Goal: Transaction & Acquisition: Download file/media

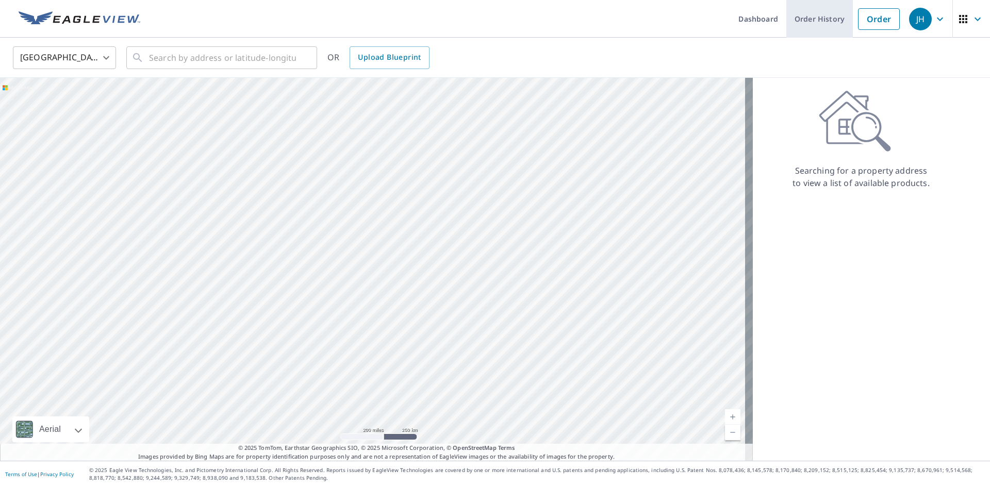
click at [834, 21] on link "Order History" at bounding box center [819, 19] width 66 height 38
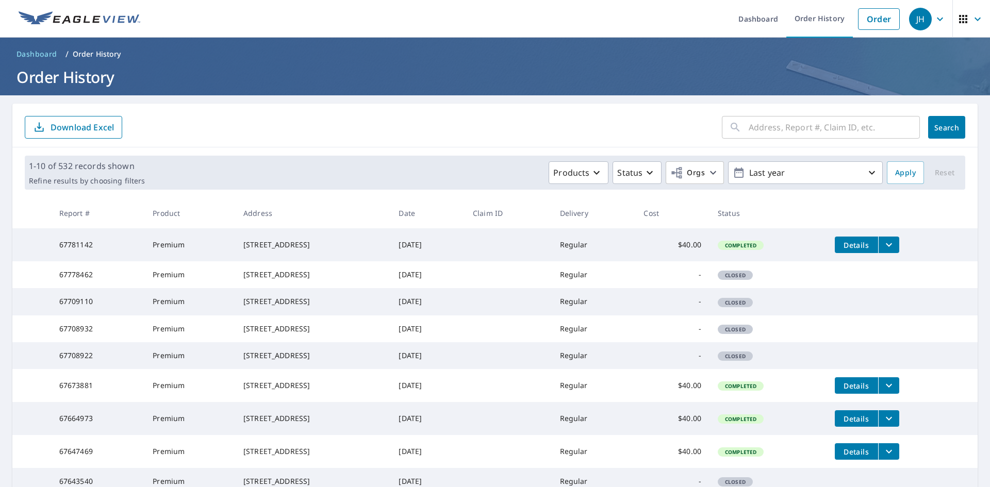
click at [893, 245] on icon "filesDropdownBtn-67781142" at bounding box center [888, 245] width 12 height 12
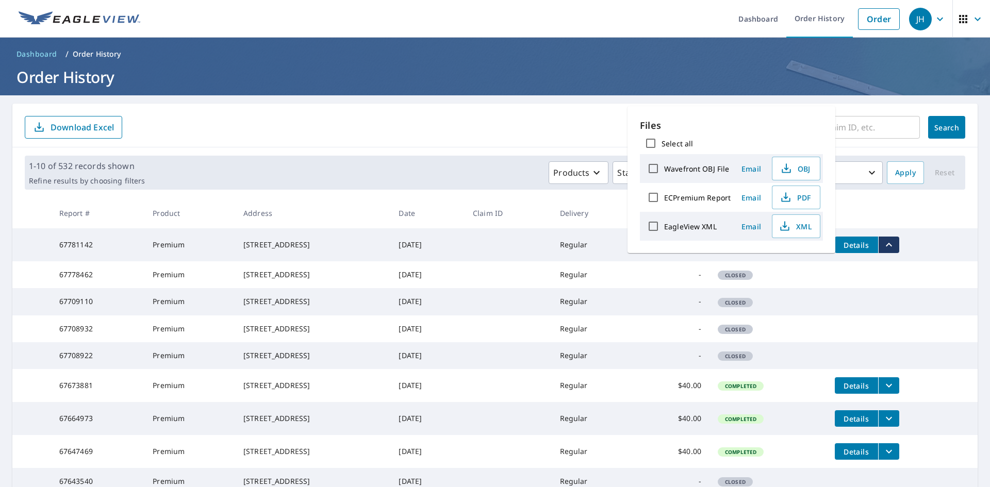
click at [653, 199] on input "ECPremium Report" at bounding box center [653, 198] width 22 height 22
checkbox input "true"
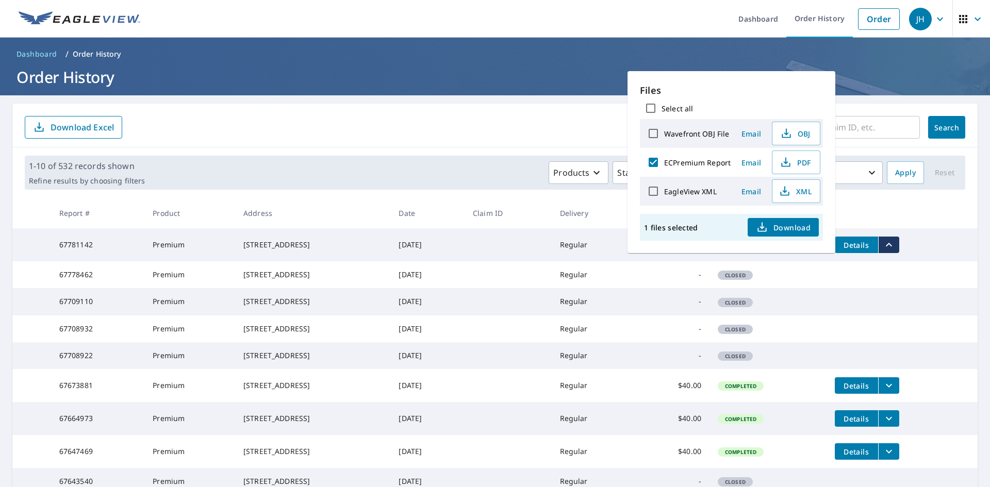
click at [775, 234] on button "Download" at bounding box center [782, 227] width 71 height 19
